Goal: Information Seeking & Learning: Understand process/instructions

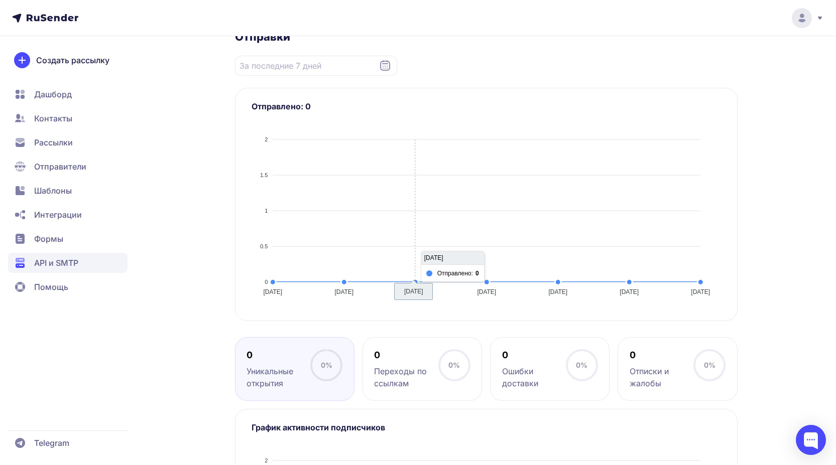
scroll to position [201, 0]
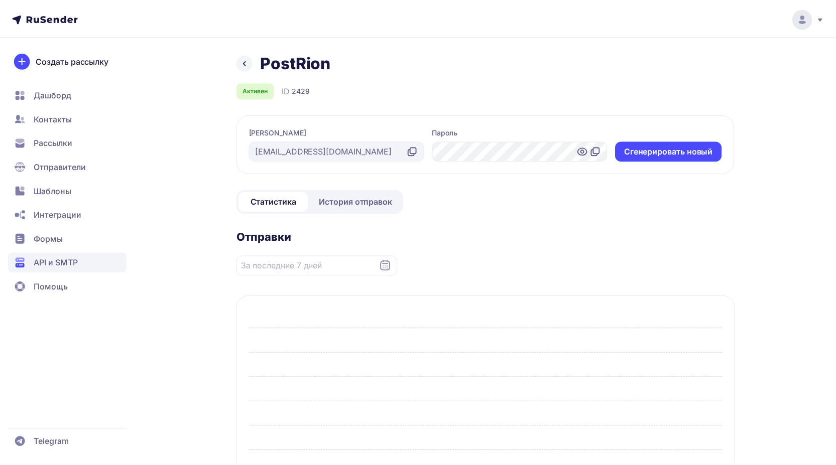
scroll to position [201, 0]
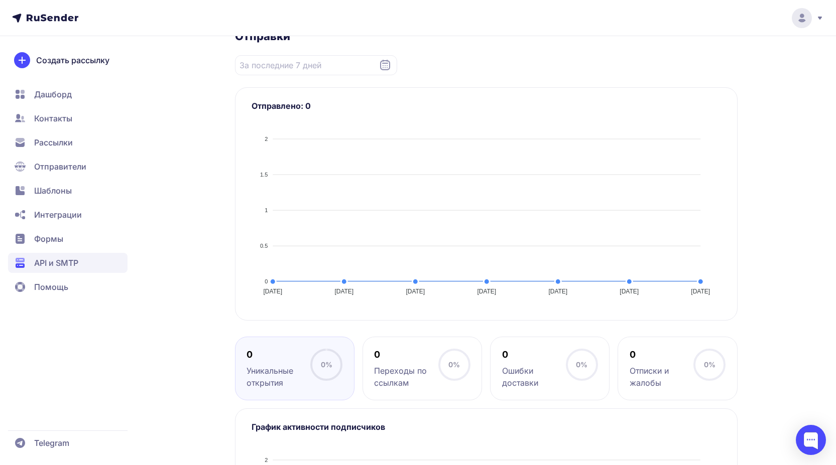
click at [190, 197] on div "PostRion Активен ID 2429 Логин [EMAIL_ADDRESS][DOMAIN_NAME] Пароль Cгенерироват…" at bounding box center [418, 252] width 723 height 802
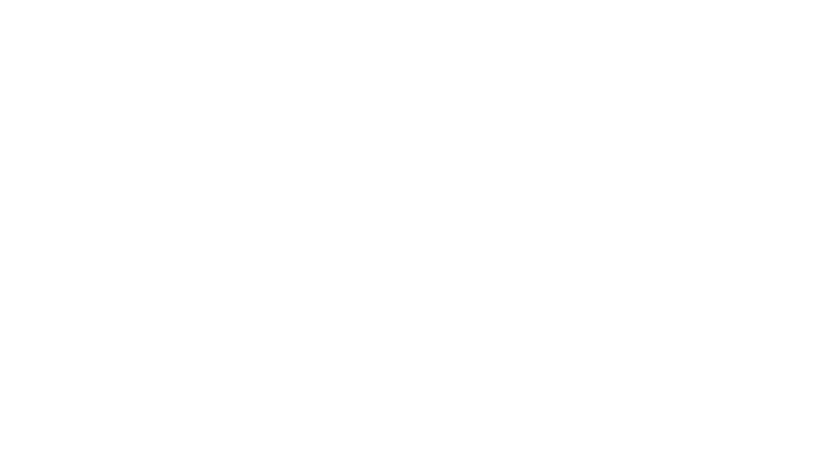
scroll to position [201, 0]
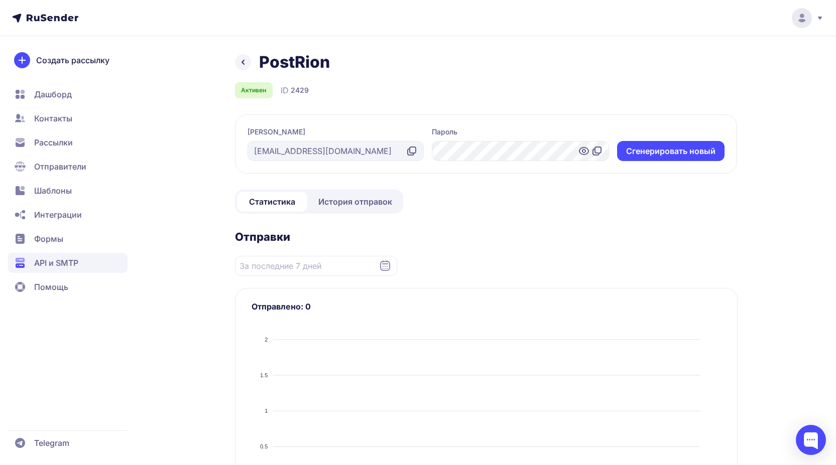
click at [237, 65] on icon at bounding box center [243, 62] width 12 height 12
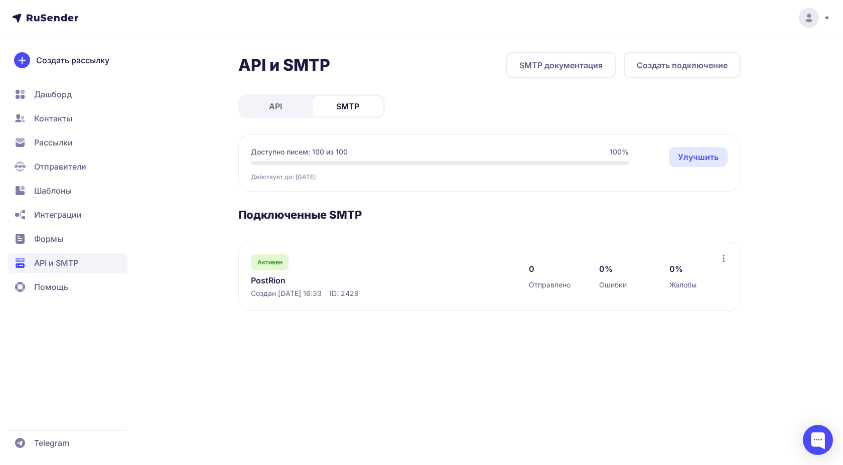
click at [541, 69] on link "SMTP документация" at bounding box center [560, 65] width 109 height 26
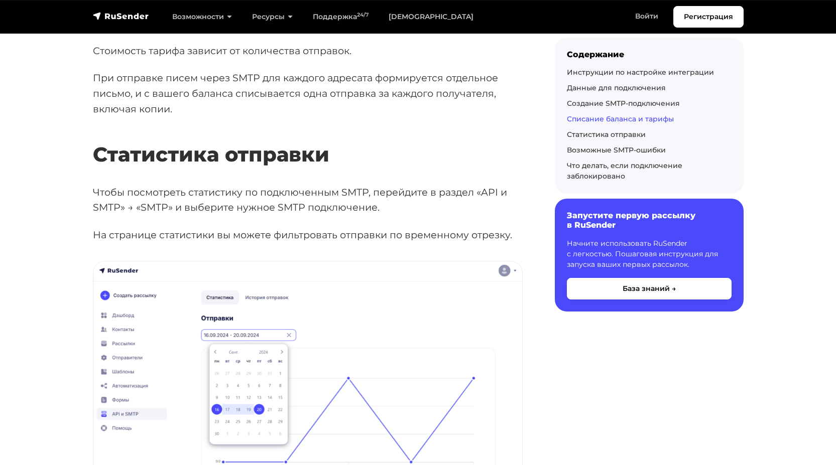
scroll to position [2058, 0]
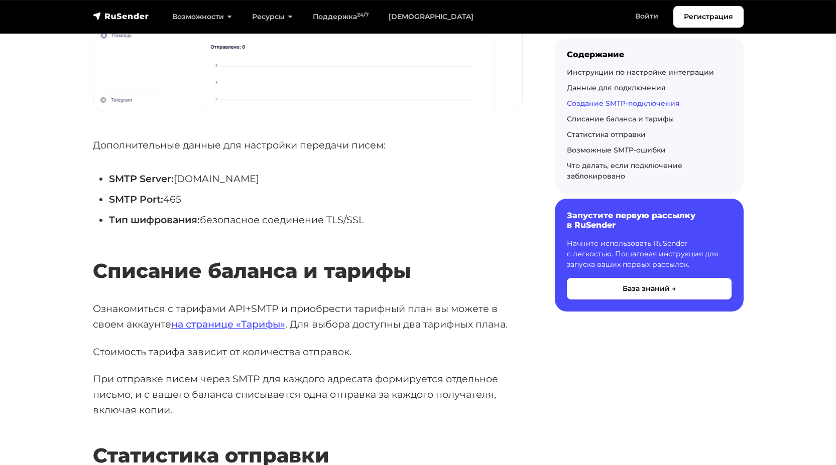
drag, startPoint x: 377, startPoint y: 206, endPoint x: 332, endPoint y: 203, distance: 44.8
click at [332, 212] on li "Тип шифрования: безопасное соединение TLS/SSL" at bounding box center [316, 220] width 414 height 16
copy li "TLS/SSL"
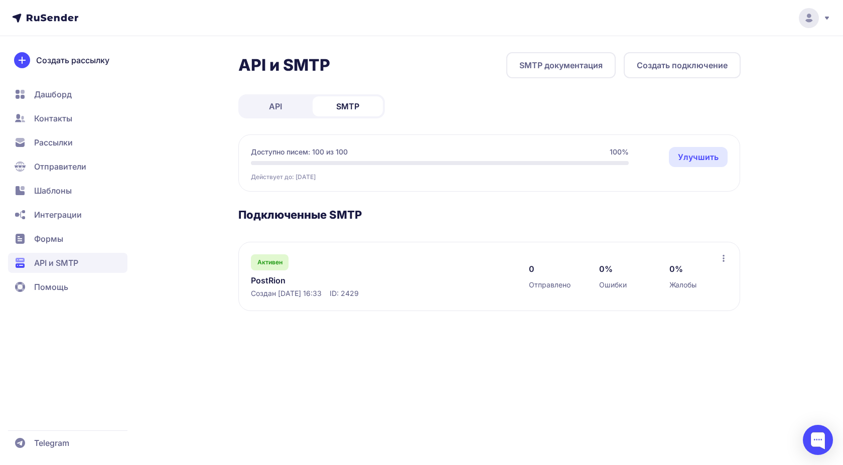
click at [303, 282] on link "PostRion" at bounding box center [354, 281] width 206 height 12
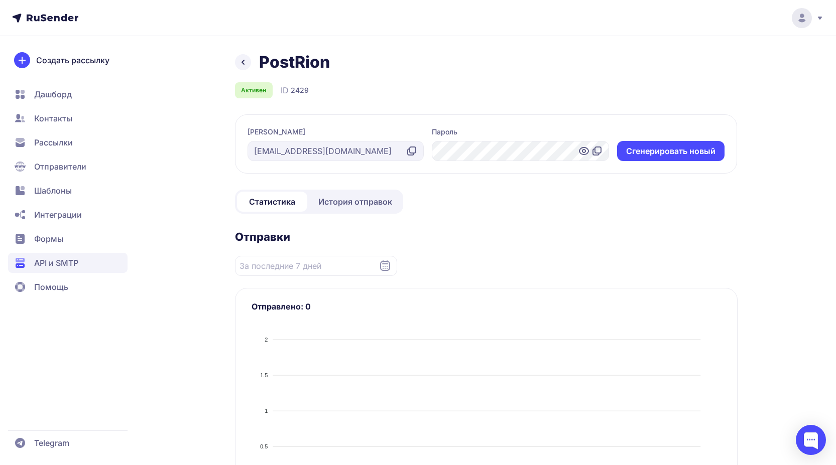
click at [597, 150] on icon at bounding box center [597, 151] width 12 height 12
click at [240, 61] on icon at bounding box center [243, 62] width 12 height 12
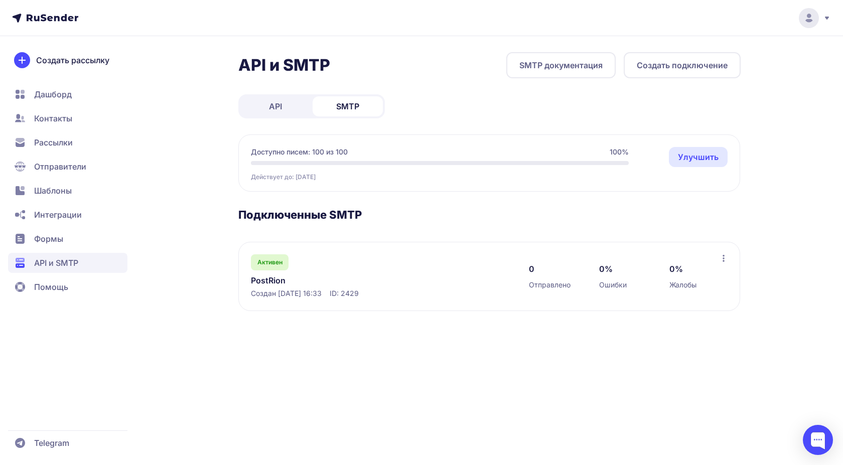
click at [575, 66] on link "SMTP документация" at bounding box center [560, 65] width 109 height 26
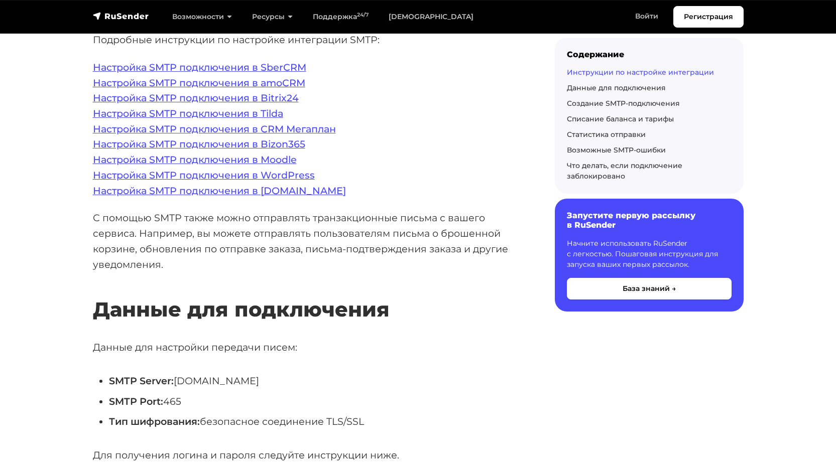
scroll to position [301, 0]
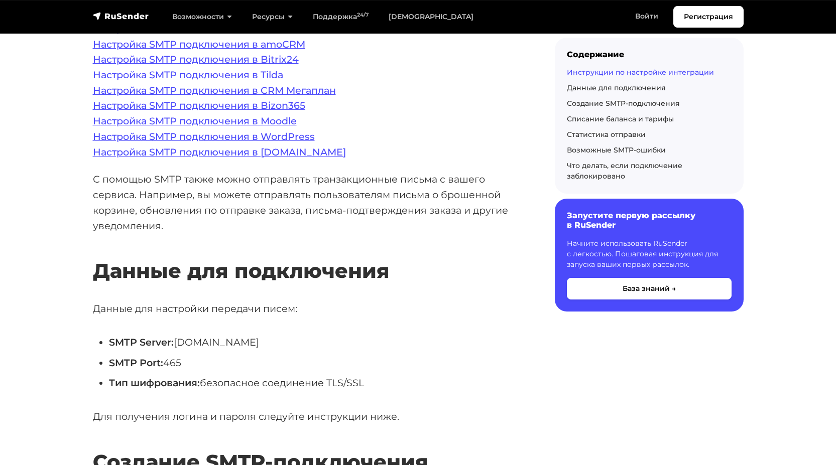
drag, startPoint x: 366, startPoint y: 384, endPoint x: 329, endPoint y: 377, distance: 37.7
click at [329, 377] on li "Тип шифрования: безопасное соединение TLS/SSL" at bounding box center [316, 383] width 414 height 16
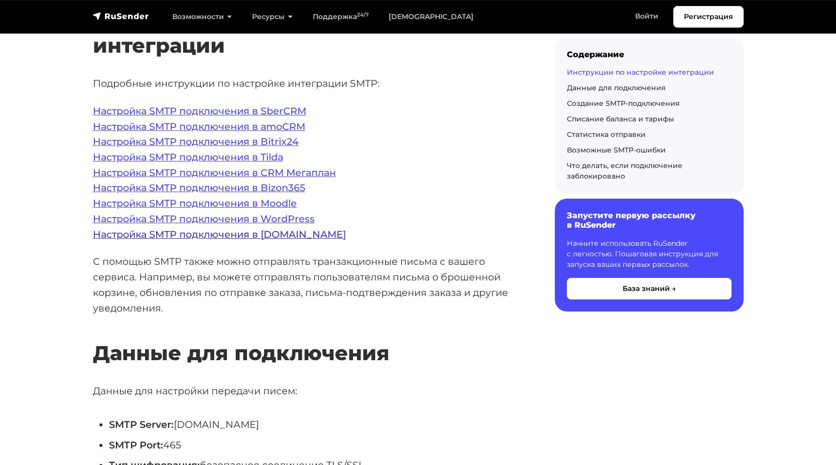
scroll to position [201, 0]
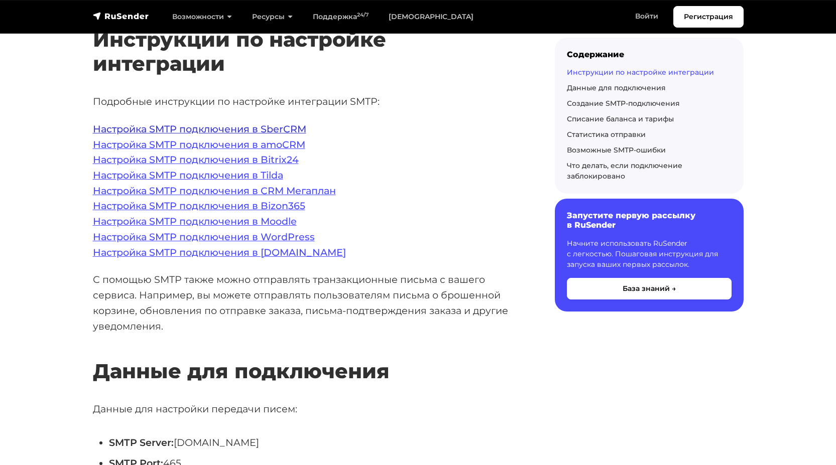
click at [263, 128] on link "Настройка SMTP подключения в SberCRM" at bounding box center [199, 129] width 213 height 12
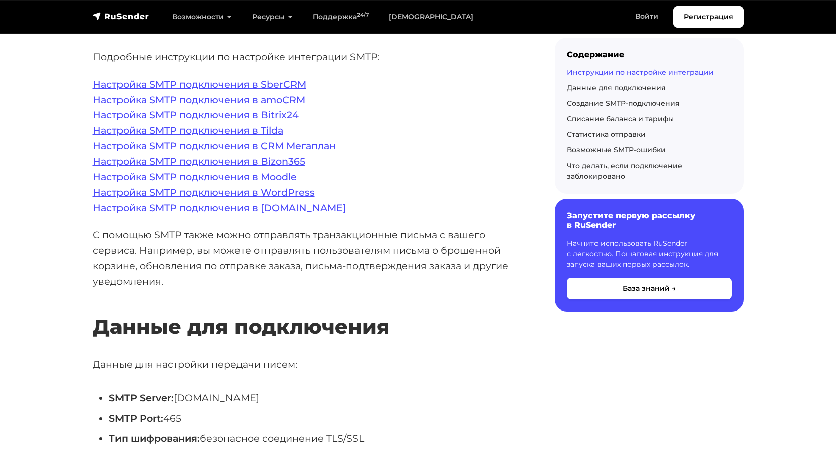
scroll to position [401, 0]
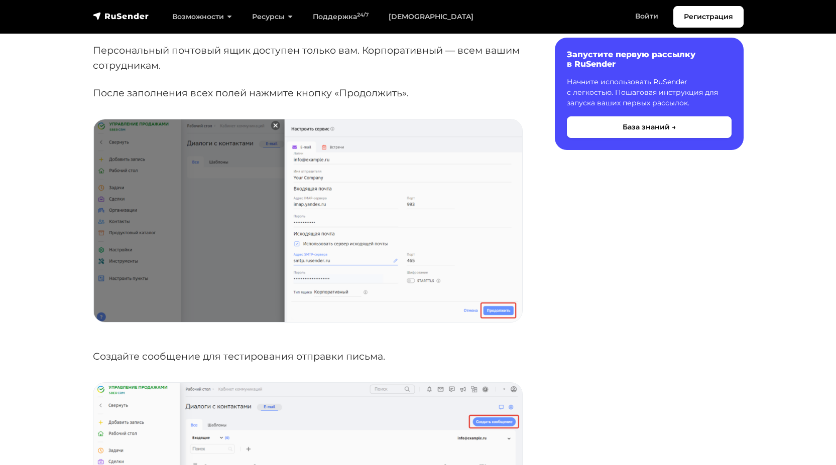
scroll to position [2007, 0]
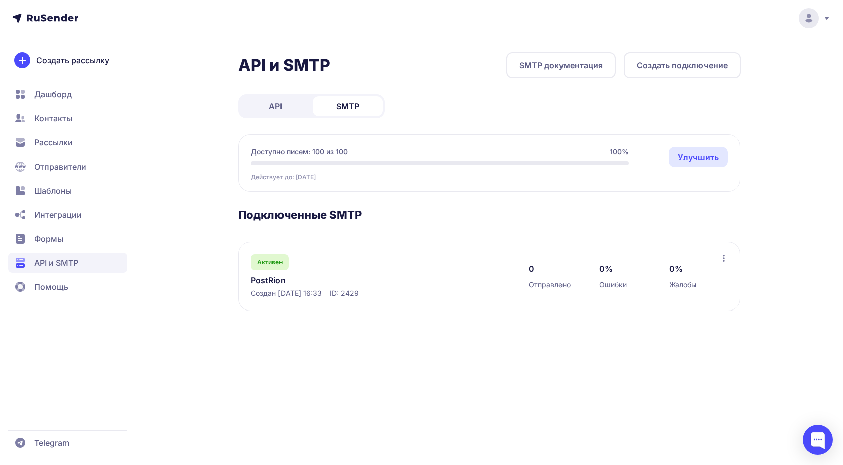
click at [160, 309] on div "API и SMTP SMTP документация Создать подключение API SMTP Доступно писем: 100 и…" at bounding box center [421, 193] width 723 height 283
click at [537, 70] on link "SMTP документация" at bounding box center [560, 65] width 109 height 26
click at [196, 186] on div "API и SMTP SMTP документация Создать подключение API SMTP Доступно писем: 100 и…" at bounding box center [421, 193] width 723 height 283
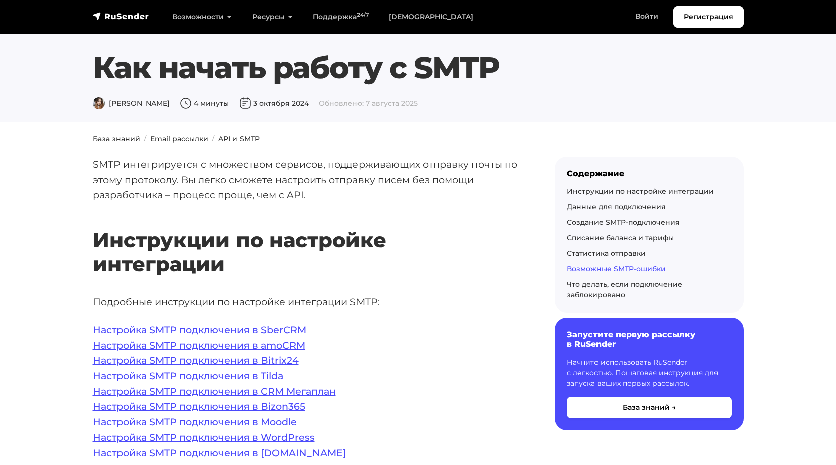
click at [580, 266] on link "Возможные SMTP-ошибки" at bounding box center [616, 268] width 99 height 9
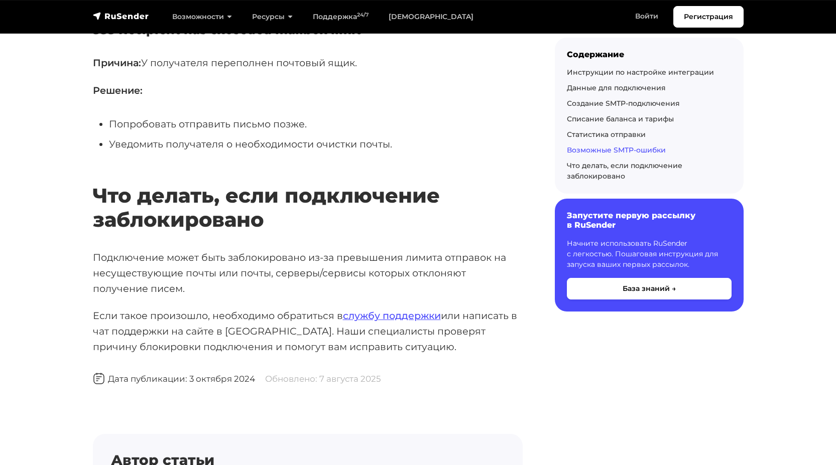
scroll to position [4385, 0]
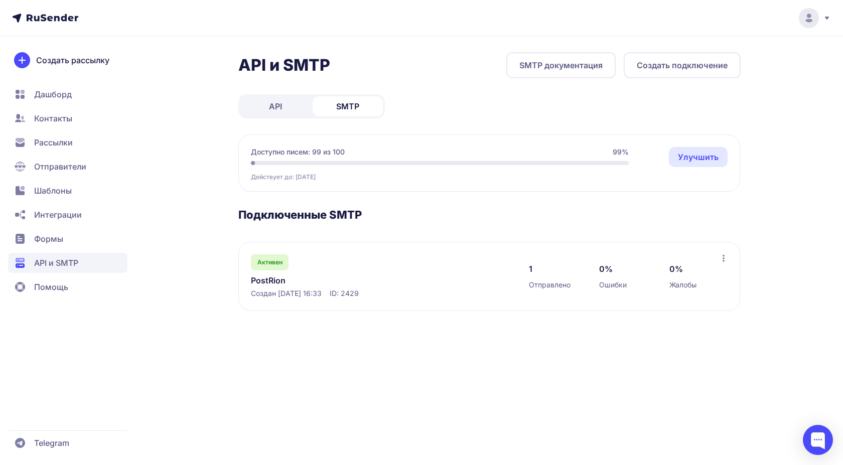
click at [264, 281] on link "PostRion" at bounding box center [354, 281] width 206 height 12
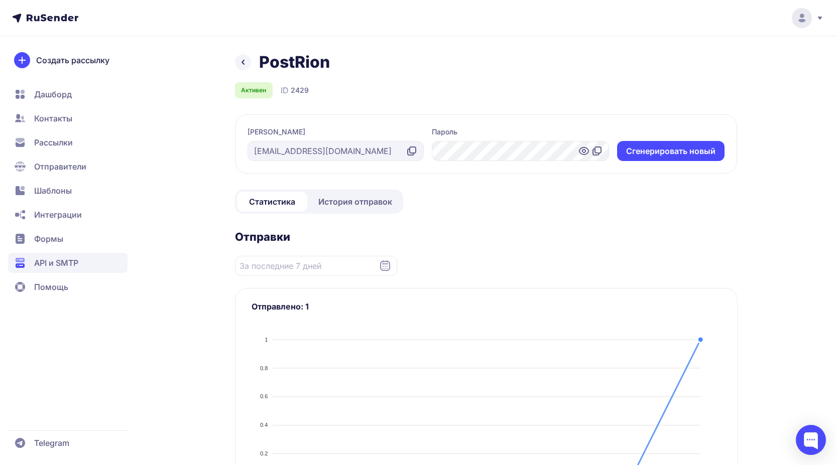
click at [410, 150] on icon at bounding box center [413, 150] width 6 height 6
click at [217, 256] on div "PostRion Активен ID 2429 Логин post@rion.ru Пароль Cгенерировать новый Статисти…" at bounding box center [418, 453] width 723 height 802
click at [194, 231] on div "PostRion Активен ID 2429 Логин post@rion.ru Пароль Cгенерировать новый Статисти…" at bounding box center [418, 453] width 723 height 802
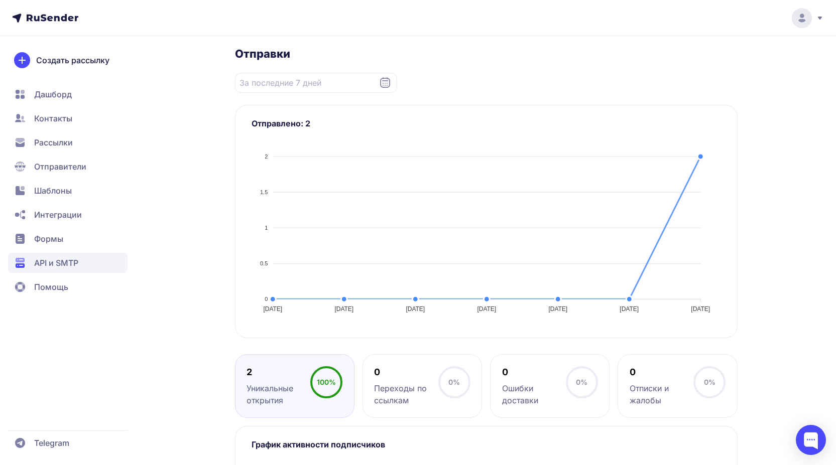
scroll to position [201, 0]
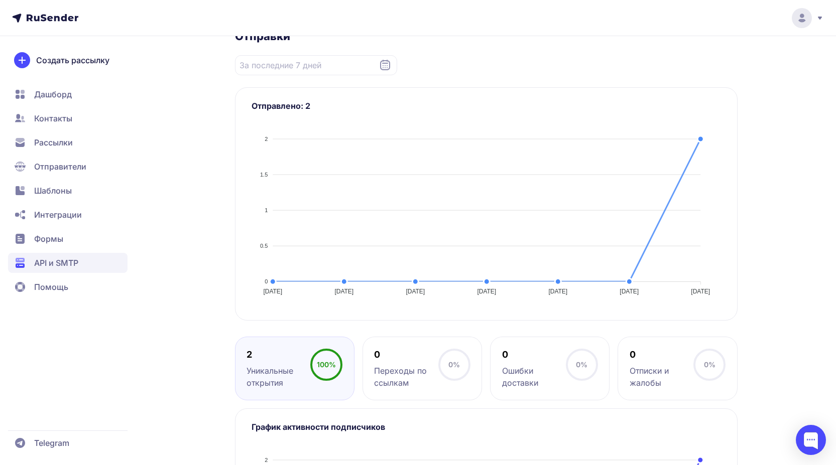
click at [169, 108] on div "PostRion Активен ID 2429 Логин [EMAIL_ADDRESS][DOMAIN_NAME] Пароль Cгенерироват…" at bounding box center [418, 252] width 723 height 802
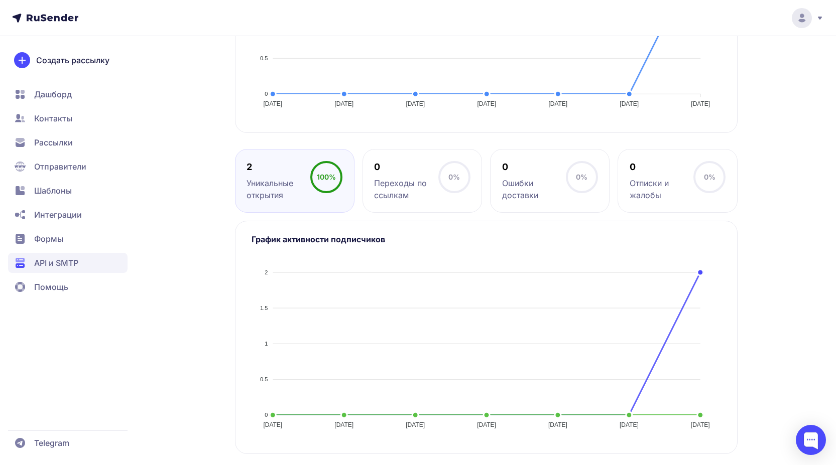
scroll to position [389, 0]
click at [54, 290] on span "Помощь" at bounding box center [51, 287] width 34 height 12
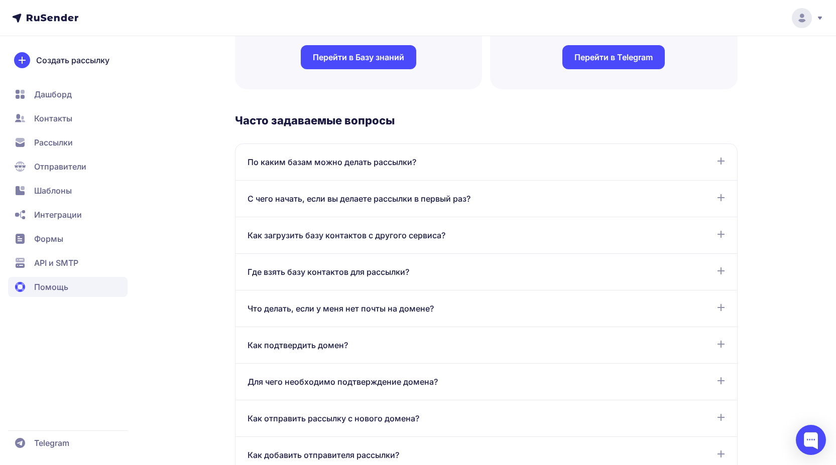
scroll to position [223, 0]
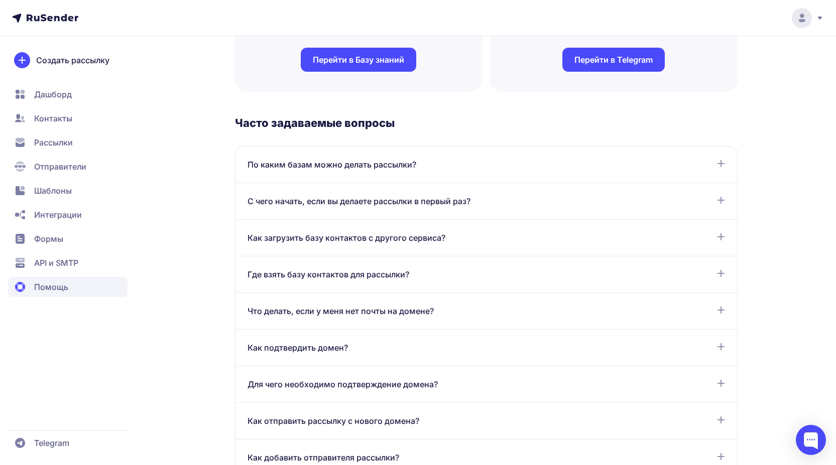
click at [54, 260] on span "API и SMTP" at bounding box center [56, 263] width 44 height 12
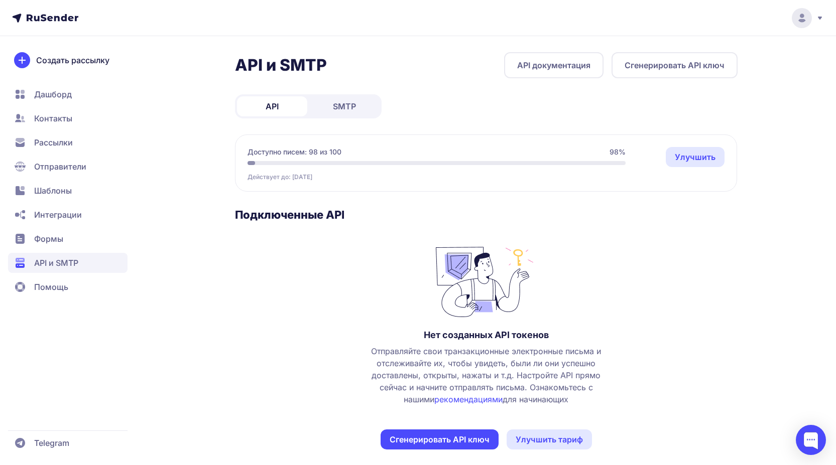
click at [344, 99] on link "SMTP" at bounding box center [344, 106] width 70 height 20
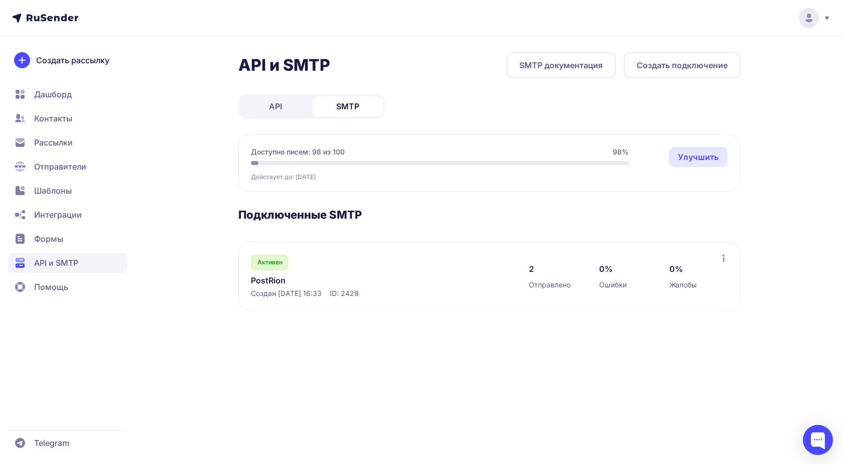
click at [569, 63] on link "SMTP документация" at bounding box center [560, 65] width 109 height 26
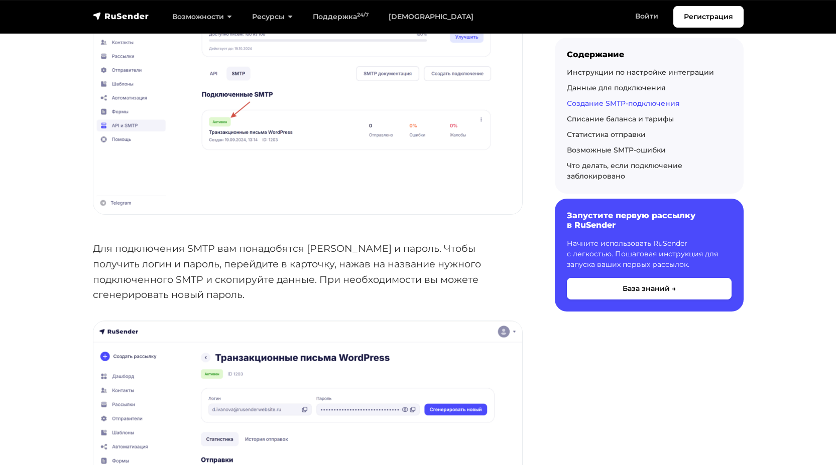
scroll to position [1606, 0]
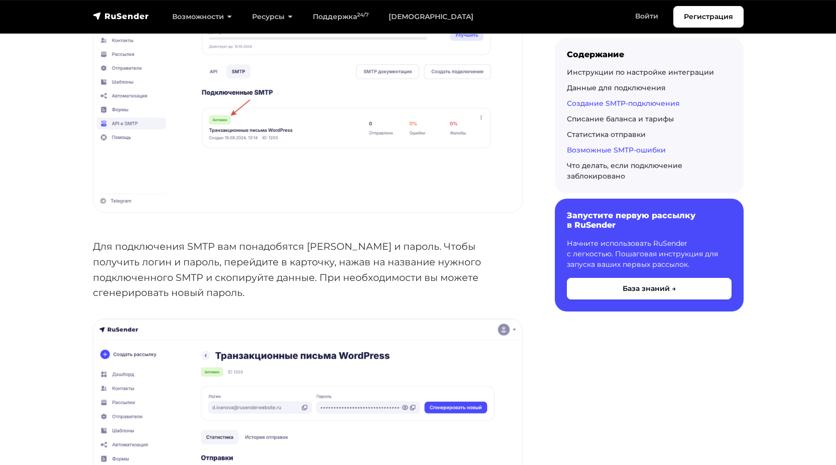
click at [579, 148] on link "Возможные SMTP-ошибки" at bounding box center [616, 150] width 99 height 9
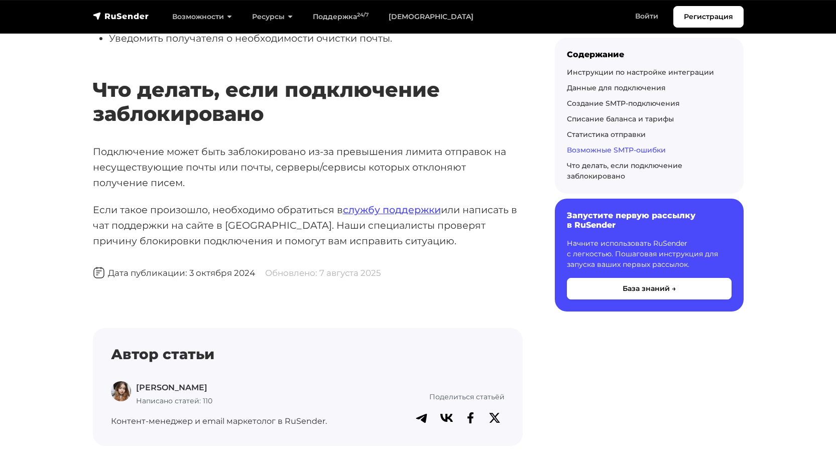
scroll to position [4486, 0]
